Goal: Task Accomplishment & Management: Use online tool/utility

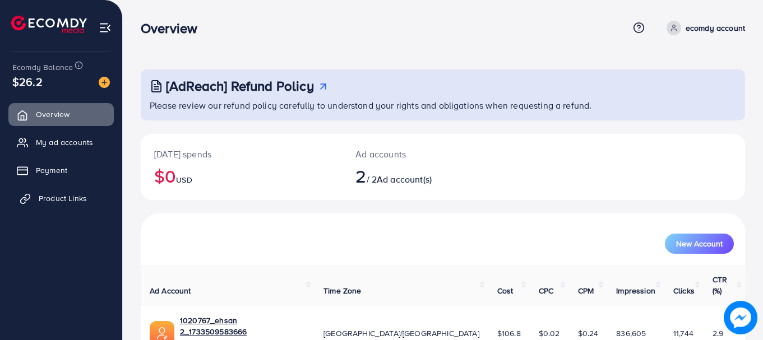
click at [76, 204] on span "Product Links" at bounding box center [63, 198] width 48 height 11
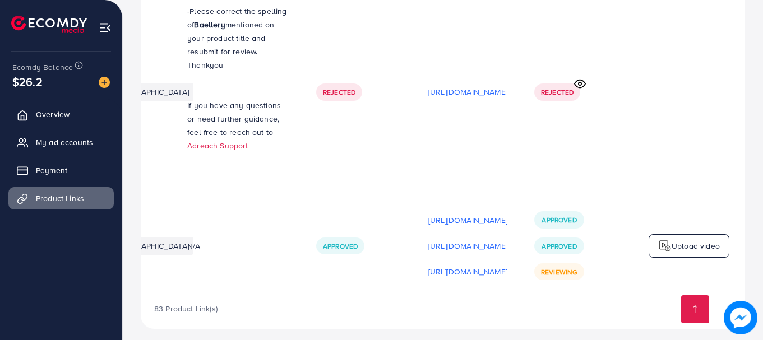
scroll to position [0, 295]
drag, startPoint x: 578, startPoint y: 290, endPoint x: 532, endPoint y: 290, distance: 46.0
click at [542, 297] on div "83 Product Link(s)" at bounding box center [443, 313] width 604 height 33
click at [467, 300] on div "83 Product Link(s)" at bounding box center [443, 313] width 604 height 33
click at [463, 239] on p "[URL][DOMAIN_NAME]" at bounding box center [467, 245] width 79 height 13
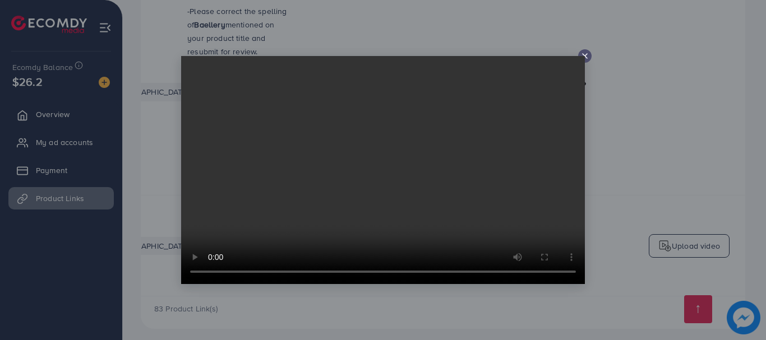
click at [585, 53] on icon at bounding box center [584, 56] width 9 height 9
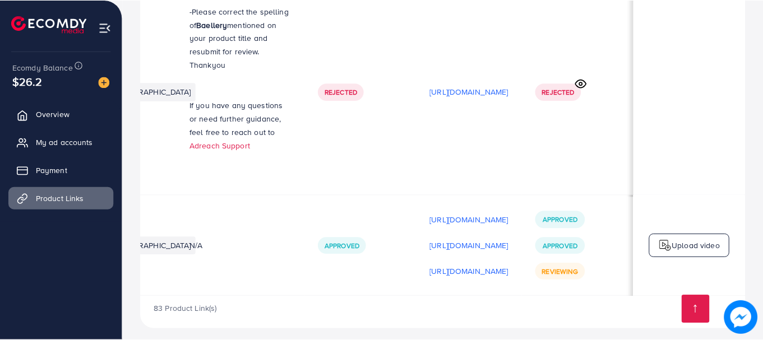
scroll to position [0, 292]
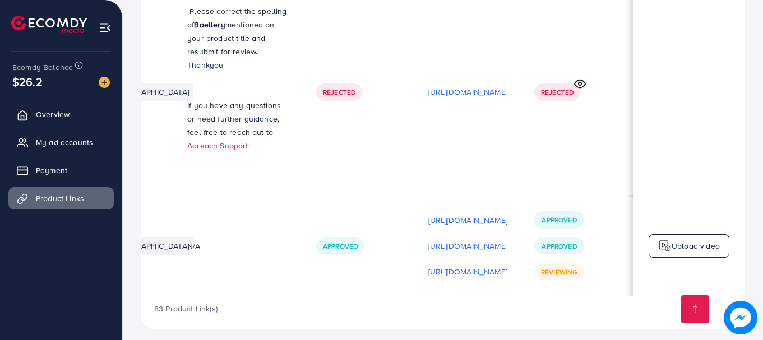
drag, startPoint x: 476, startPoint y: 290, endPoint x: 385, endPoint y: 283, distance: 91.7
click at [414, 297] on div "83 Product Link(s)" at bounding box center [443, 313] width 604 height 33
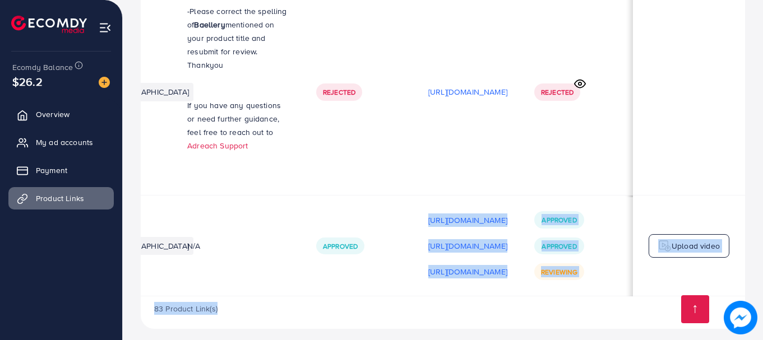
drag, startPoint x: 357, startPoint y: 290, endPoint x: 311, endPoint y: 286, distance: 46.7
click at [319, 282] on td "Approved" at bounding box center [359, 246] width 112 height 101
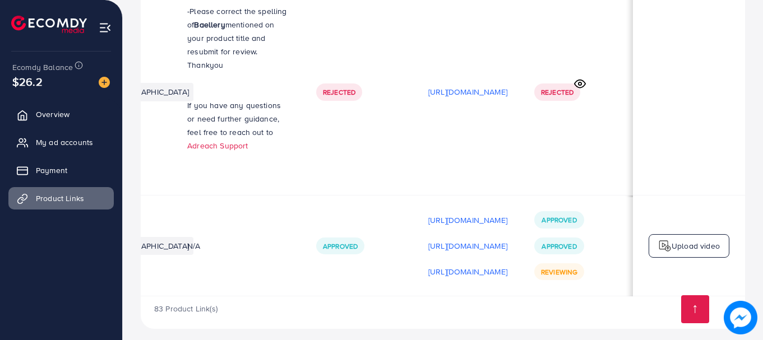
scroll to position [0, 295]
click at [585, 150] on td "Rejected" at bounding box center [577, 92] width 112 height 207
click at [488, 265] on p "[URL][DOMAIN_NAME]" at bounding box center [467, 271] width 79 height 13
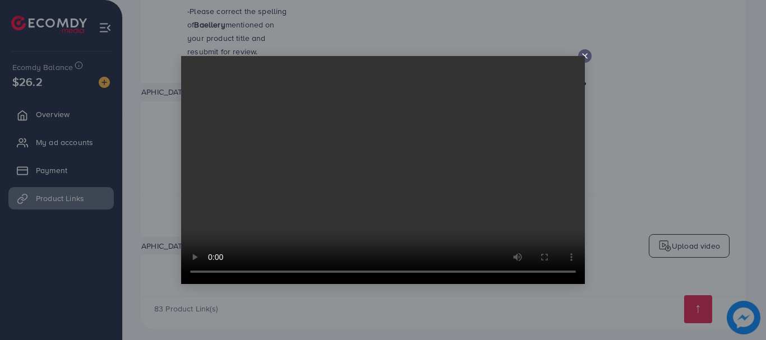
click at [622, 73] on div at bounding box center [383, 170] width 766 height 340
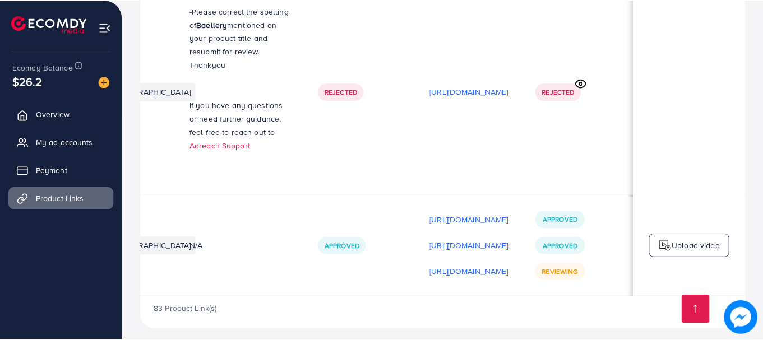
scroll to position [0, 292]
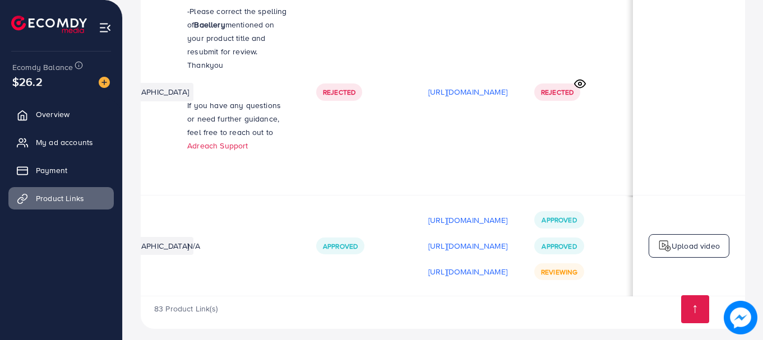
click at [687, 239] on p "Upload video" at bounding box center [696, 245] width 48 height 13
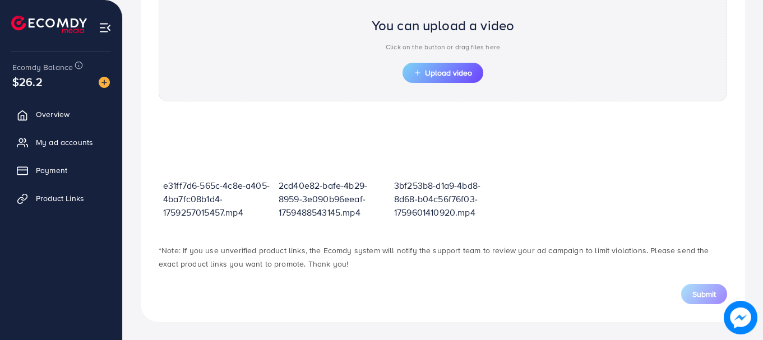
scroll to position [402, 0]
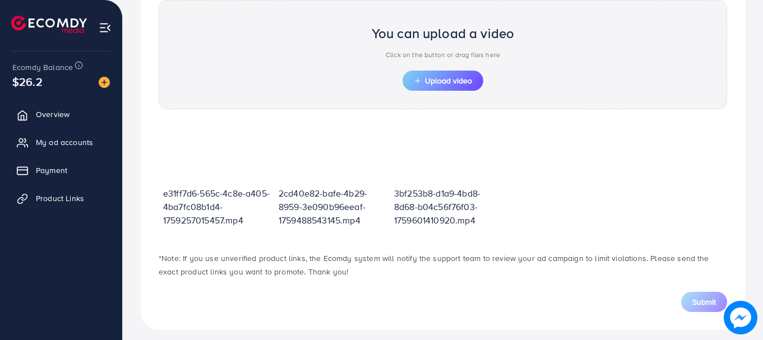
click at [556, 164] on div "e31ff7d6-565c-4c8e-a405-4ba7fc08b1d4-1759257015457.mp4 2cd40e82-bafe-4b29-8959-…" at bounding box center [443, 181] width 568 height 120
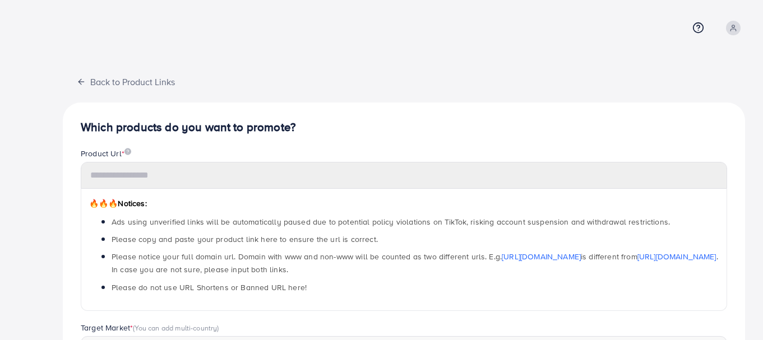
type input "**********"
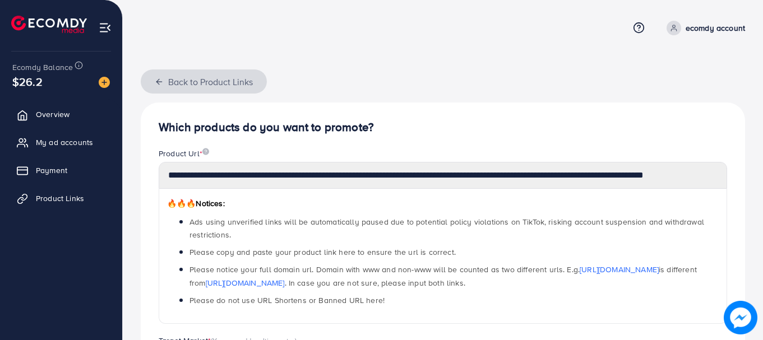
click at [151, 83] on button "Back to Product Links" at bounding box center [204, 82] width 126 height 24
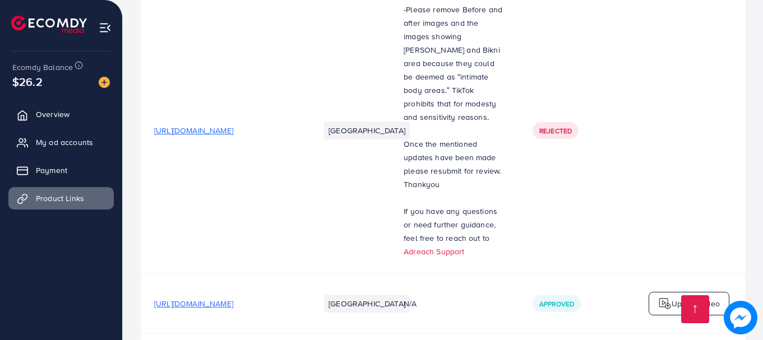
scroll to position [7399, 0]
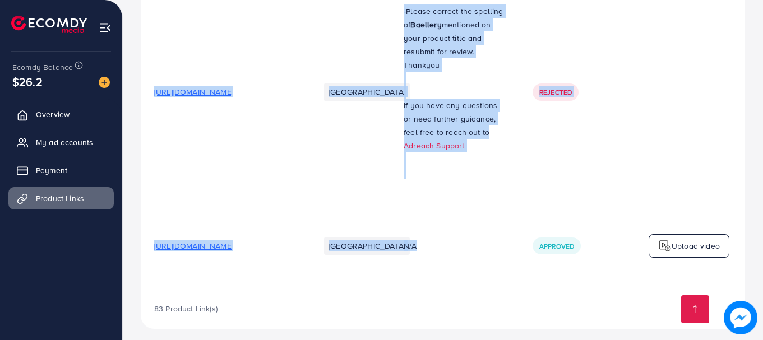
drag, startPoint x: 477, startPoint y: 286, endPoint x: 557, endPoint y: 289, distance: 80.2
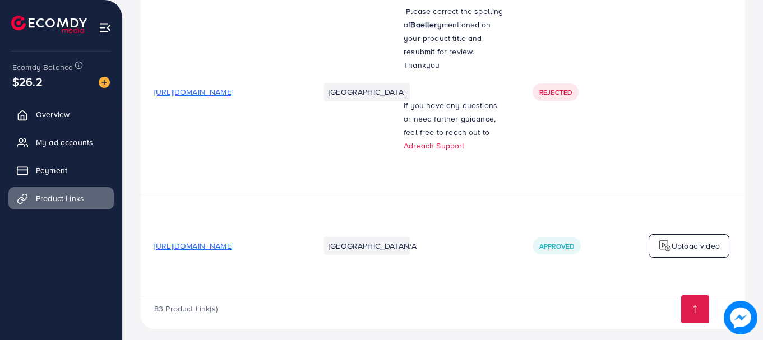
drag, startPoint x: 533, startPoint y: 306, endPoint x: 524, endPoint y: 302, distance: 9.3
click at [531, 305] on div "83 Product Link(s)" at bounding box center [443, 313] width 604 height 33
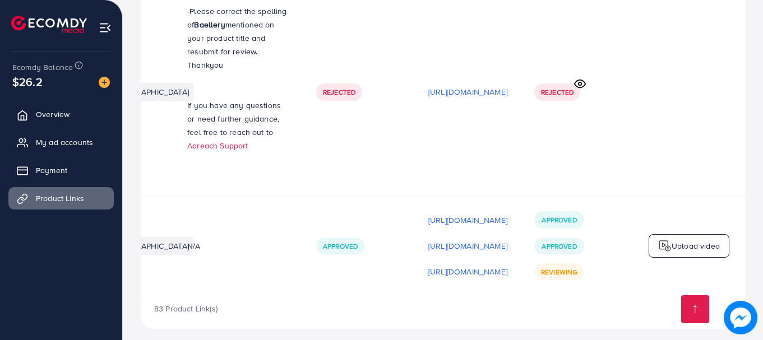
scroll to position [0, 295]
click at [336, 297] on div "83 Product Link(s)" at bounding box center [443, 313] width 604 height 33
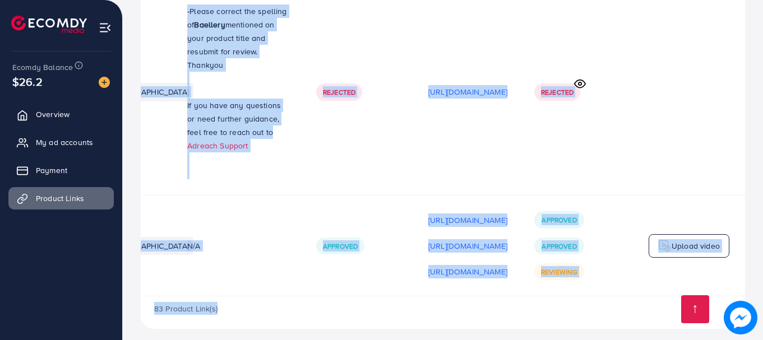
drag, startPoint x: 351, startPoint y: 289, endPoint x: 362, endPoint y: 289, distance: 10.7
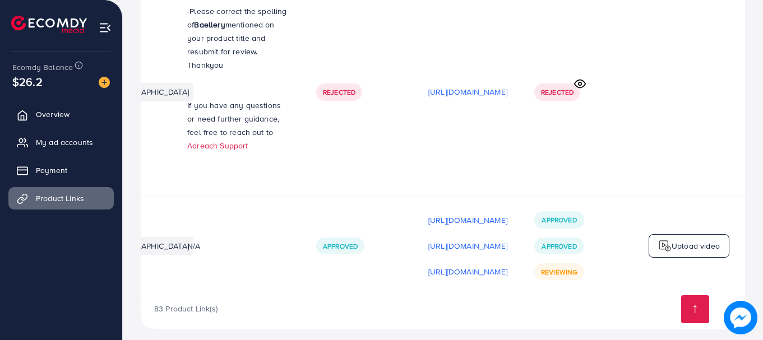
click at [331, 280] on td "Approved" at bounding box center [359, 246] width 112 height 101
click at [341, 124] on td "Rejected" at bounding box center [359, 92] width 112 height 207
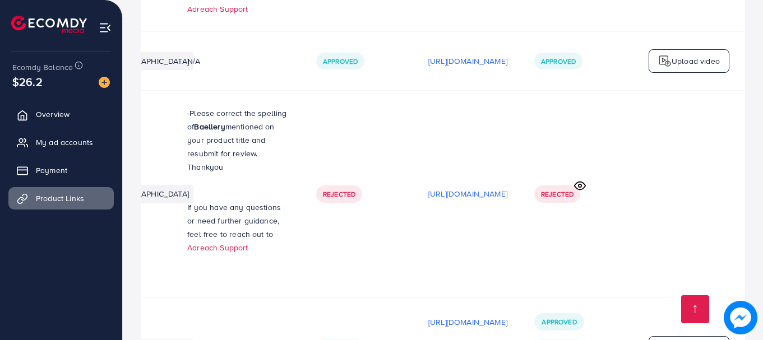
scroll to position [7399, 0]
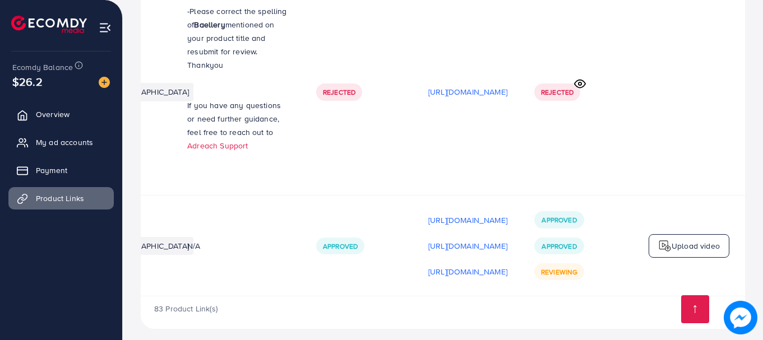
click at [593, 297] on div "83 Product Link(s)" at bounding box center [443, 313] width 604 height 33
